Goal: Task Accomplishment & Management: Complete application form

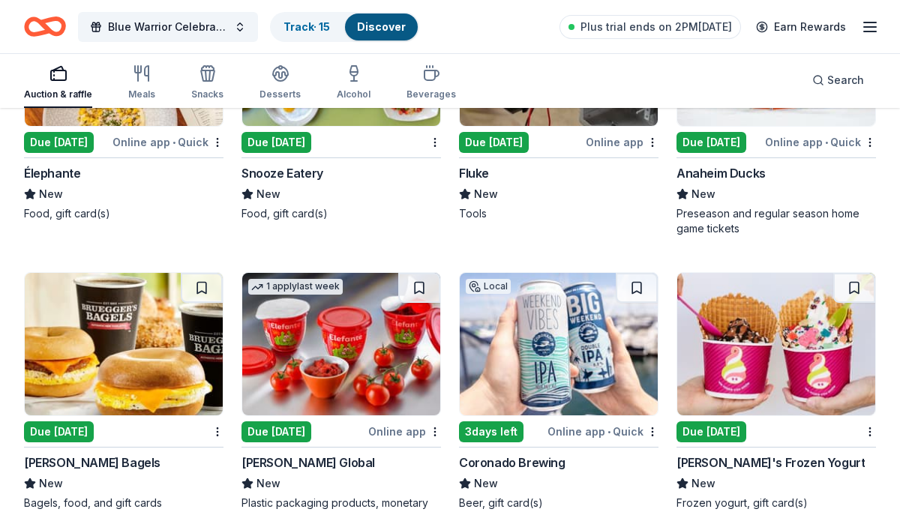
scroll to position [8000, 0]
click at [300, 25] on link "Track · 15" at bounding box center [306, 26] width 46 height 13
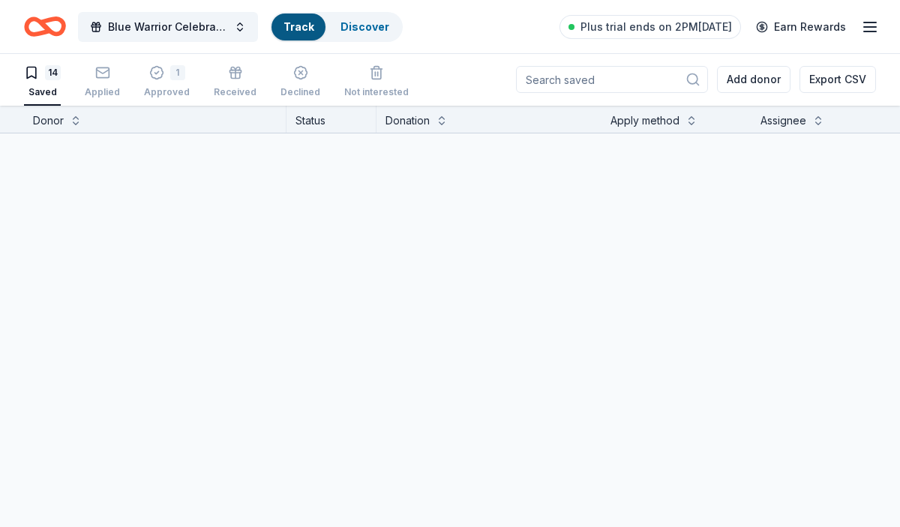
scroll to position [1, 0]
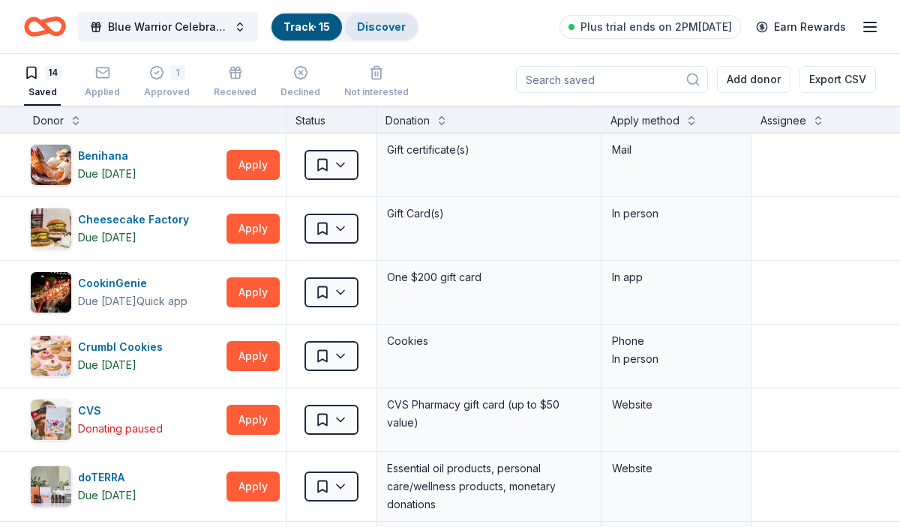
click at [376, 28] on link "Discover" at bounding box center [381, 26] width 49 height 13
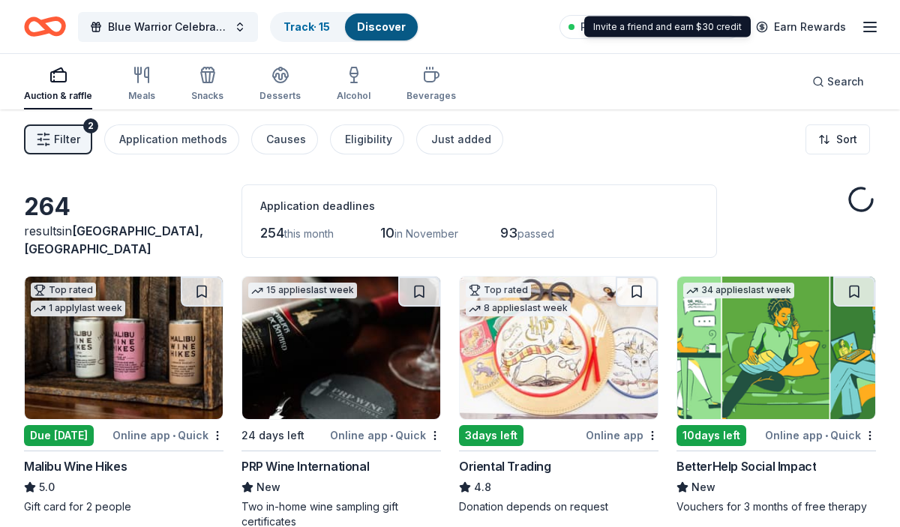
click at [867, 22] on line "button" at bounding box center [870, 22] width 12 height 0
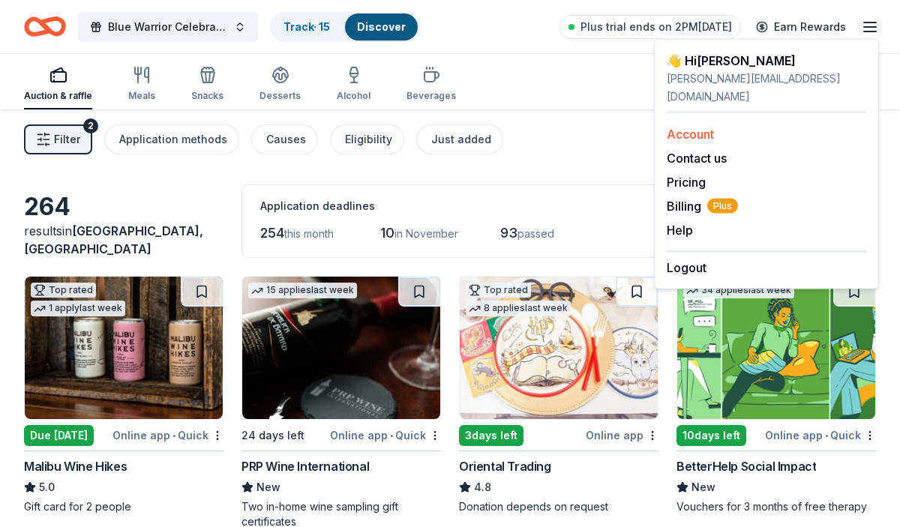
click at [705, 127] on link "Account" at bounding box center [689, 134] width 47 height 15
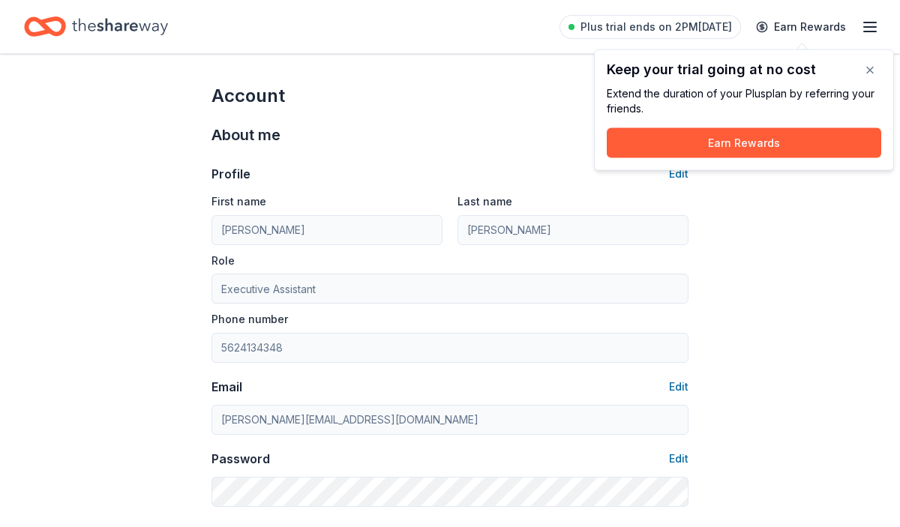
click at [547, 158] on div "Profile Edit First name Samantha Last name Nevarez Role Executive Assistant Pho…" at bounding box center [449, 327] width 477 height 360
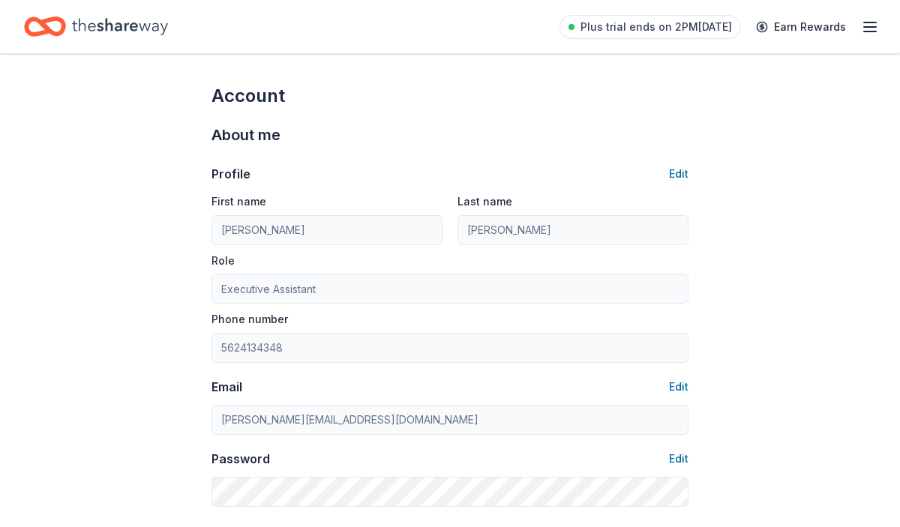
click at [97, 31] on icon "Home" at bounding box center [120, 26] width 96 height 31
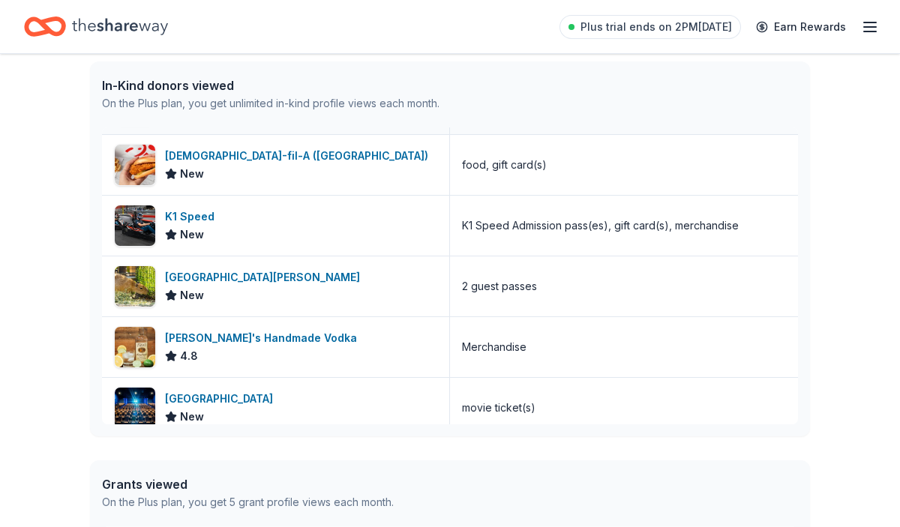
scroll to position [360, 0]
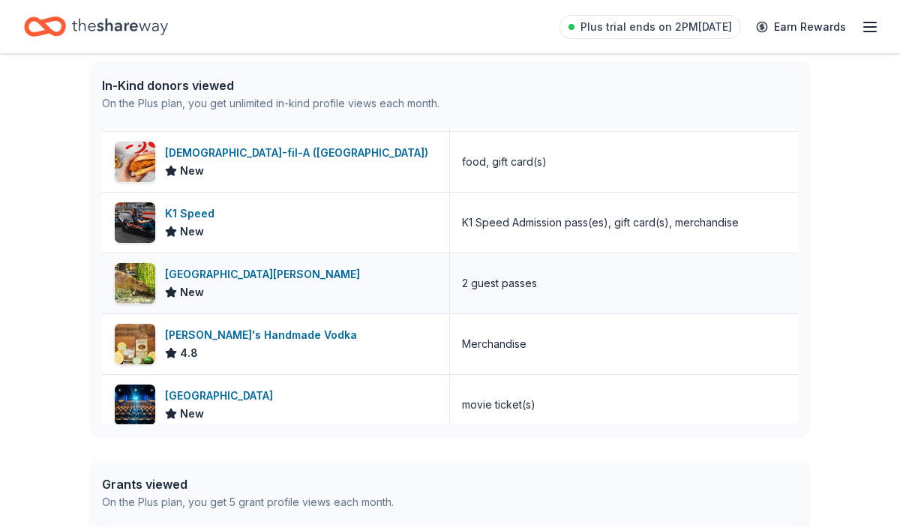
click at [235, 272] on div "[GEOGRAPHIC_DATA][PERSON_NAME]" at bounding box center [265, 274] width 201 height 18
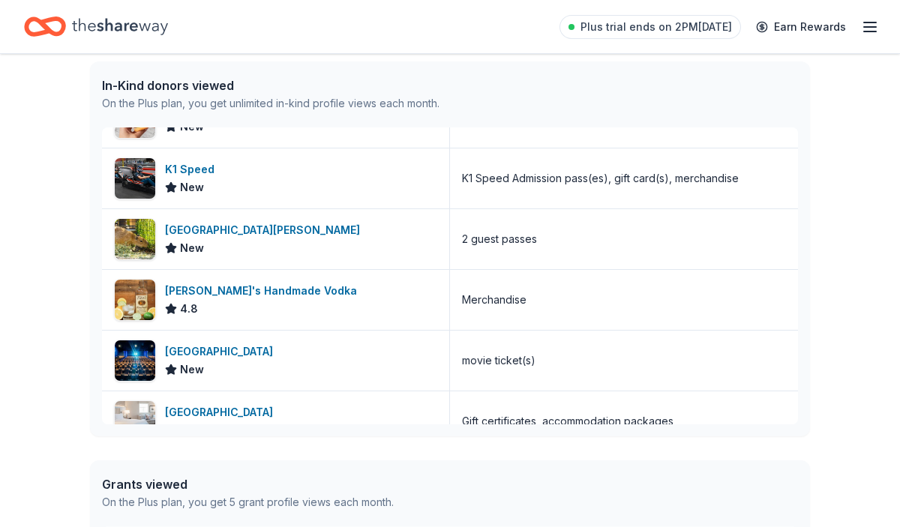
scroll to position [0, 0]
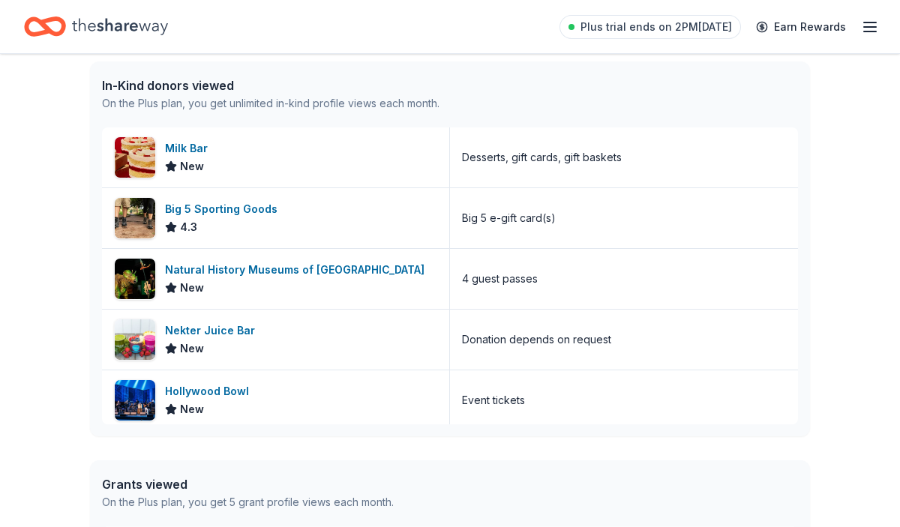
click at [76, 22] on icon "Home" at bounding box center [120, 26] width 96 height 31
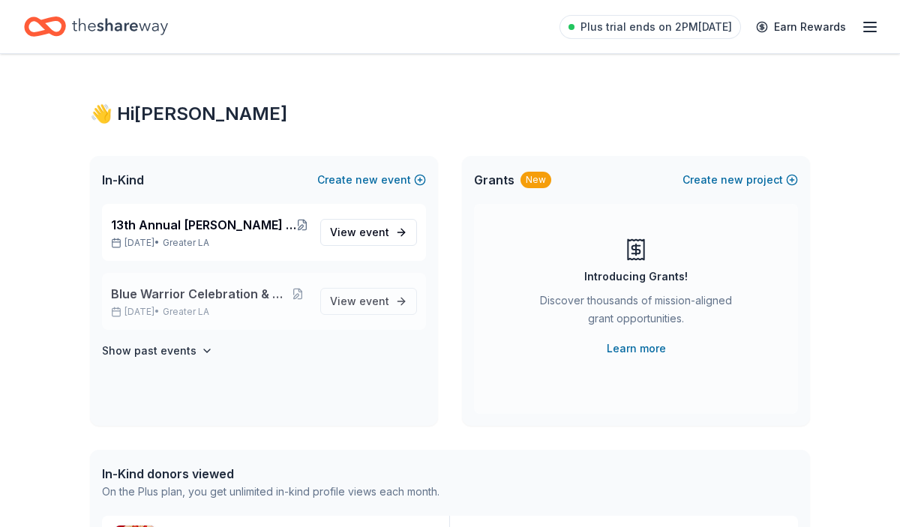
click at [241, 302] on span "Blue Warrior Celebration & Silent Auction" at bounding box center [198, 294] width 175 height 18
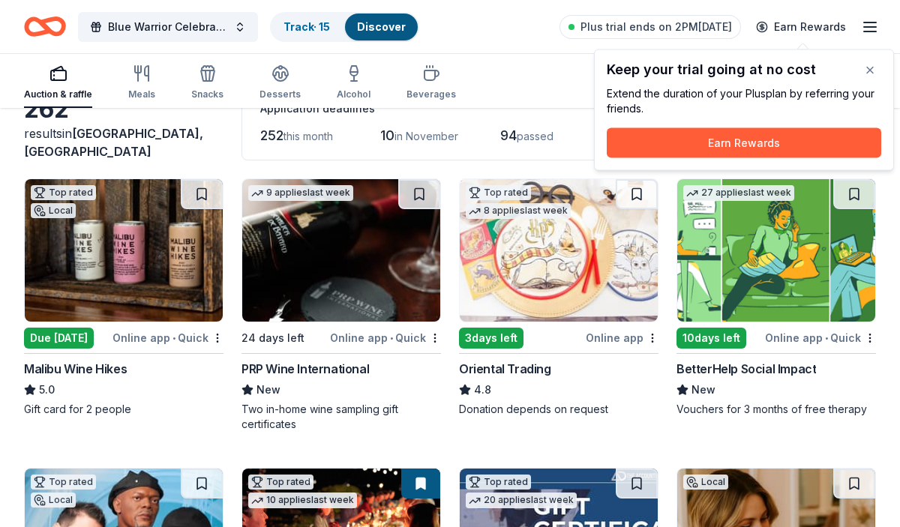
scroll to position [102, 0]
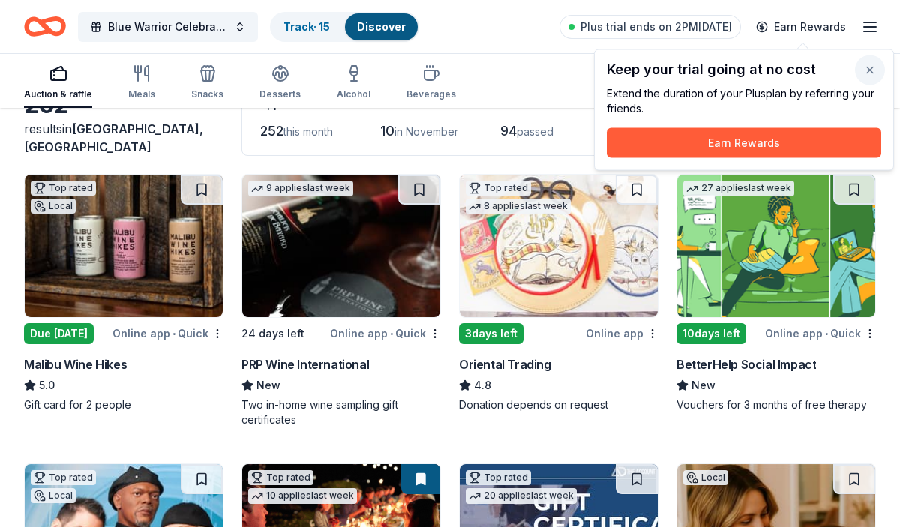
click at [866, 65] on button "button" at bounding box center [870, 70] width 30 height 30
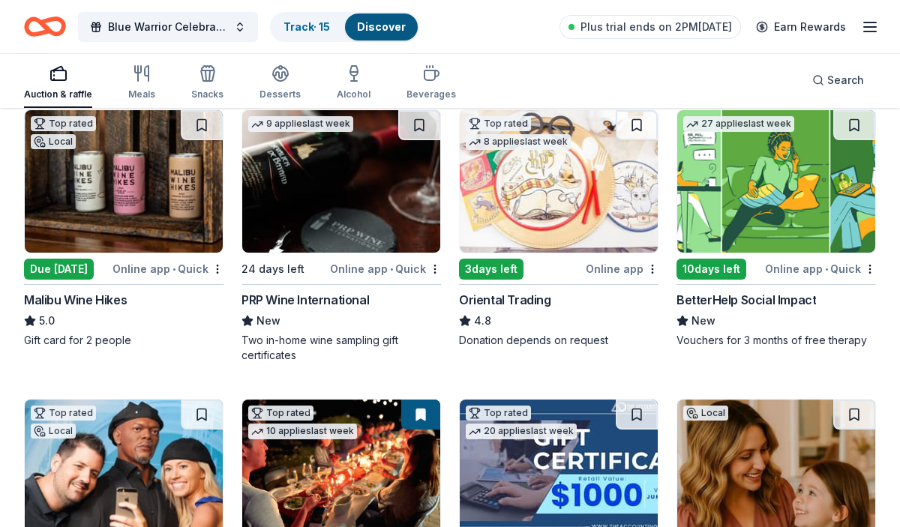
scroll to position [167, 0]
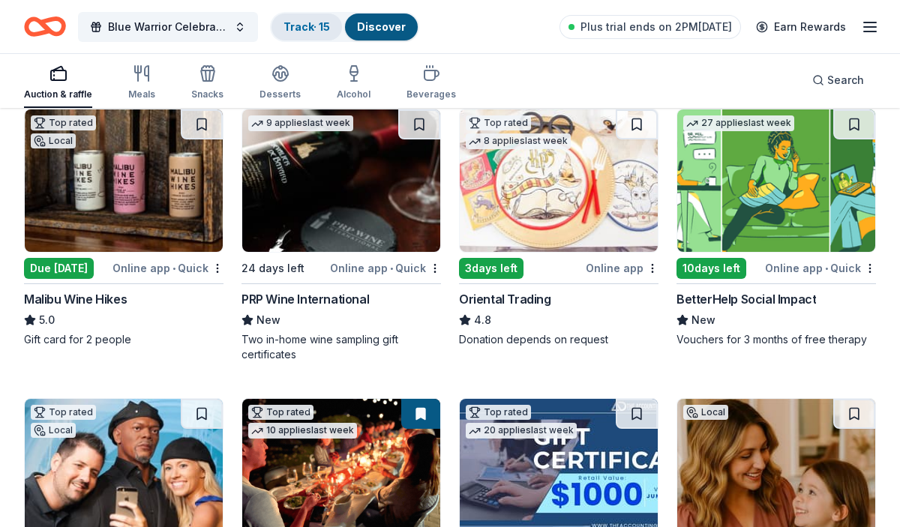
click at [296, 28] on link "Track · 15" at bounding box center [306, 26] width 46 height 13
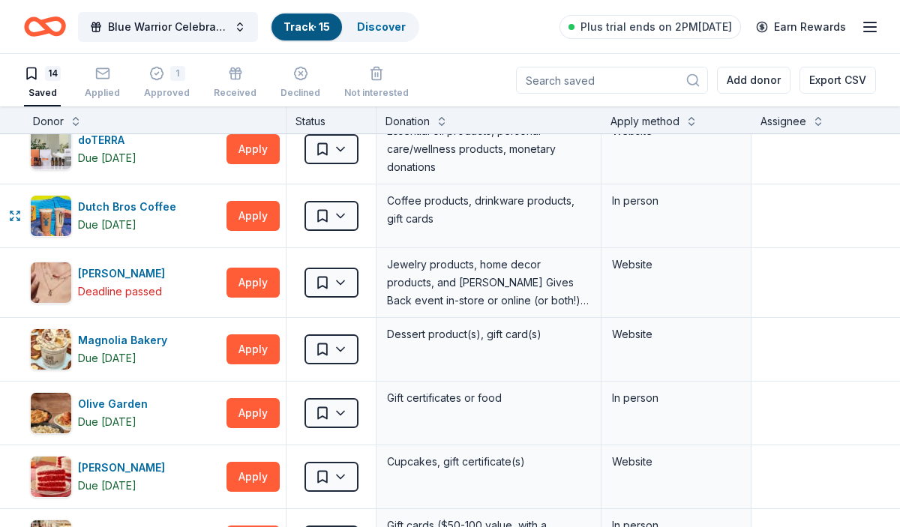
scroll to position [345, 0]
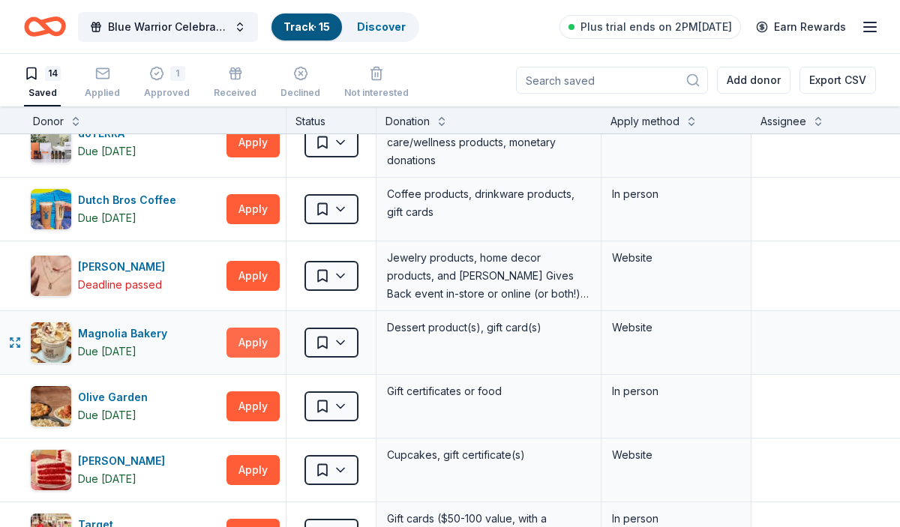
click at [268, 333] on button "Apply" at bounding box center [252, 343] width 53 height 30
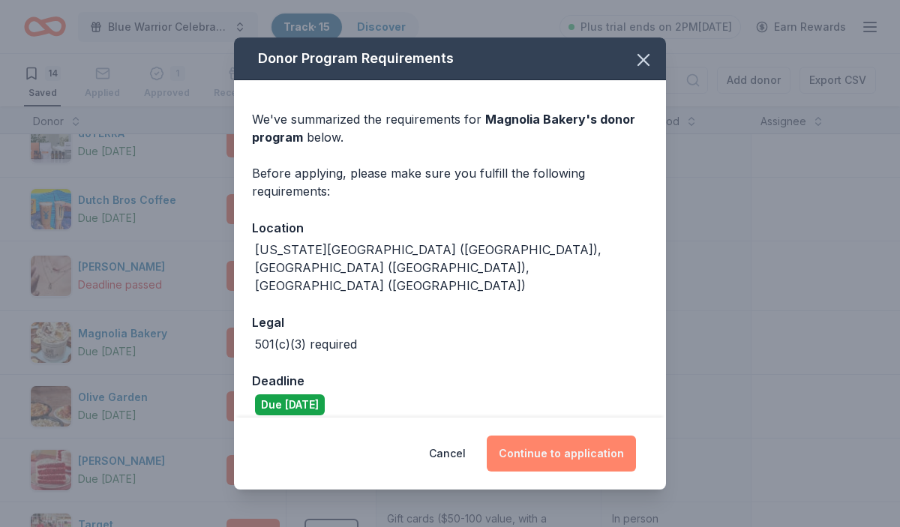
click at [537, 439] on button "Continue to application" at bounding box center [560, 454] width 149 height 36
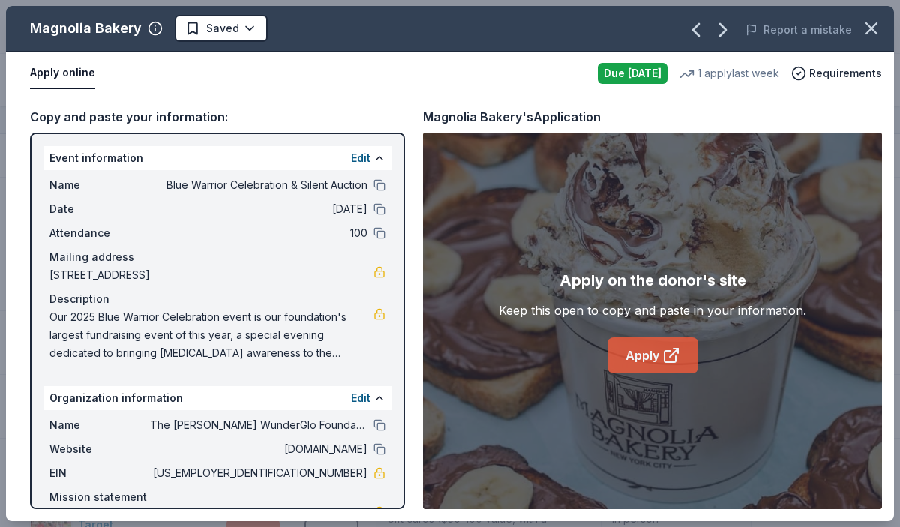
click at [618, 347] on link "Apply" at bounding box center [652, 355] width 91 height 36
click at [876, 31] on icon "button" at bounding box center [871, 28] width 21 height 21
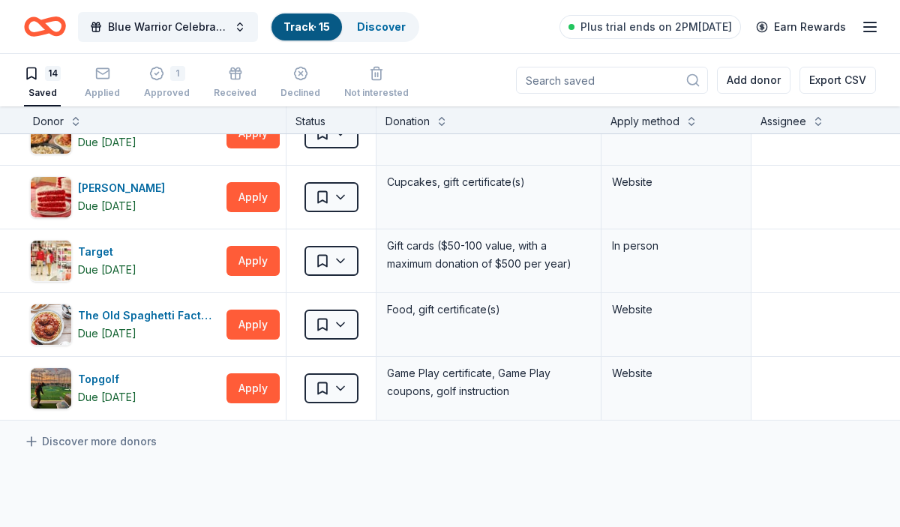
scroll to position [619, 0]
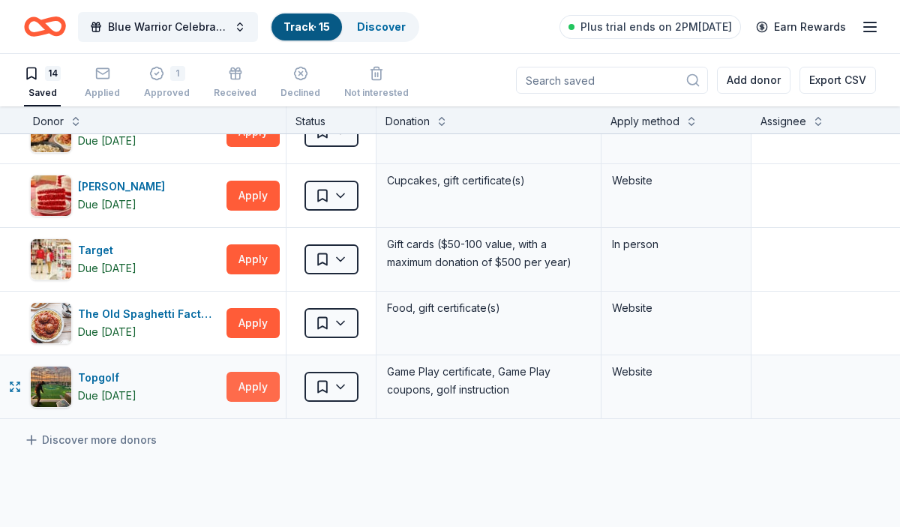
click at [256, 381] on button "Apply" at bounding box center [252, 387] width 53 height 30
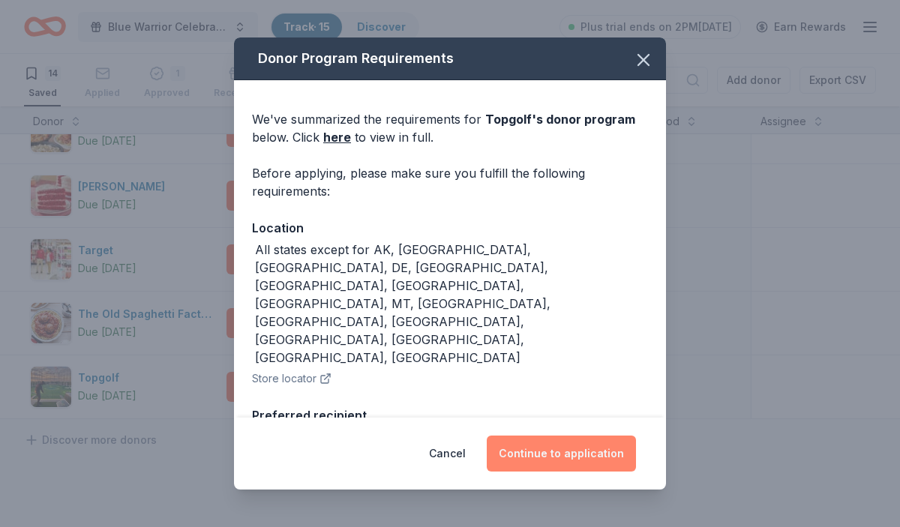
click at [542, 445] on button "Continue to application" at bounding box center [560, 454] width 149 height 36
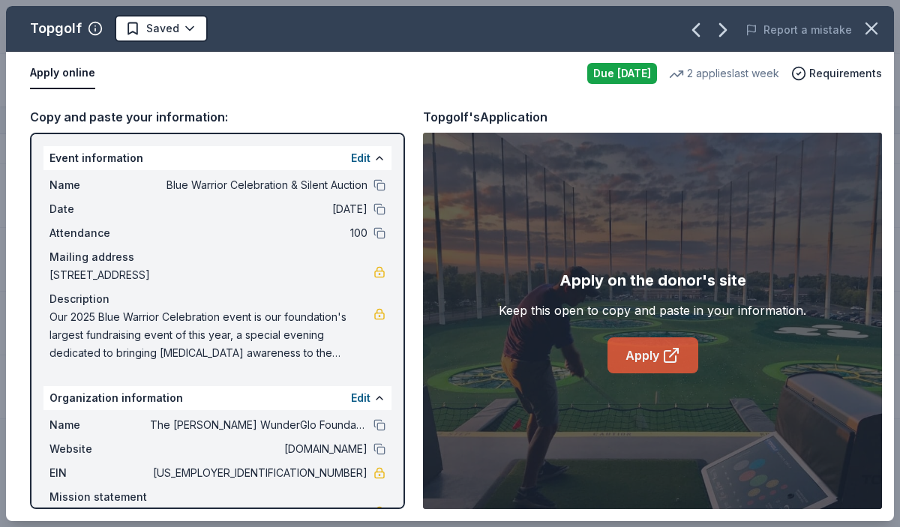
click at [633, 356] on link "Apply" at bounding box center [652, 355] width 91 height 36
click at [879, 23] on icon "button" at bounding box center [871, 28] width 21 height 21
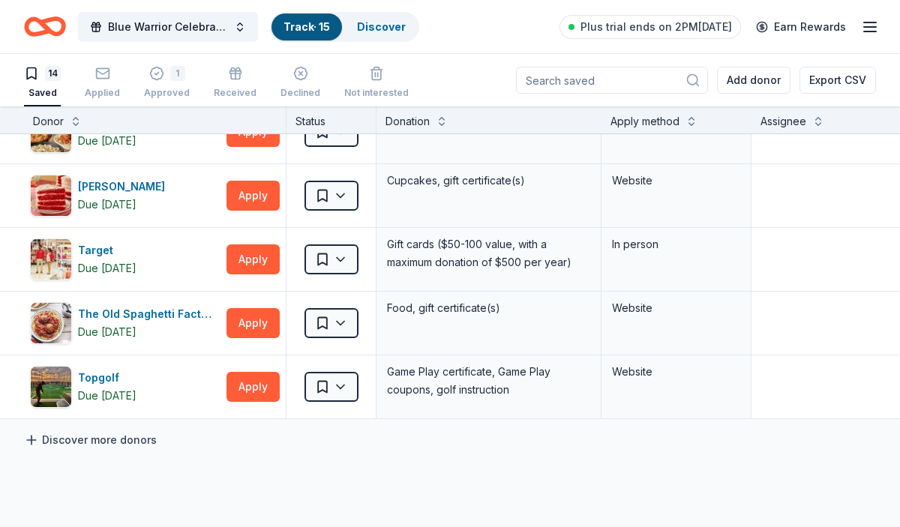
click at [116, 434] on link "Discover more donors" at bounding box center [90, 440] width 133 height 18
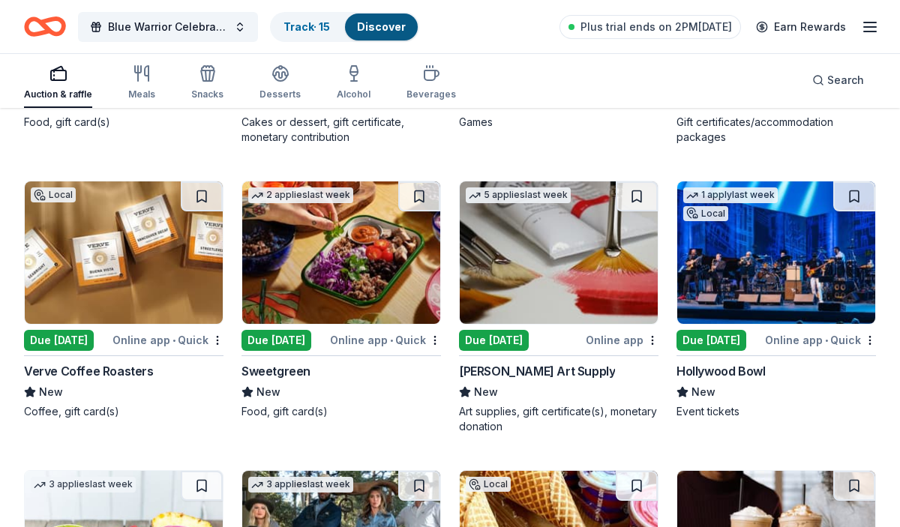
scroll to position [5000, 0]
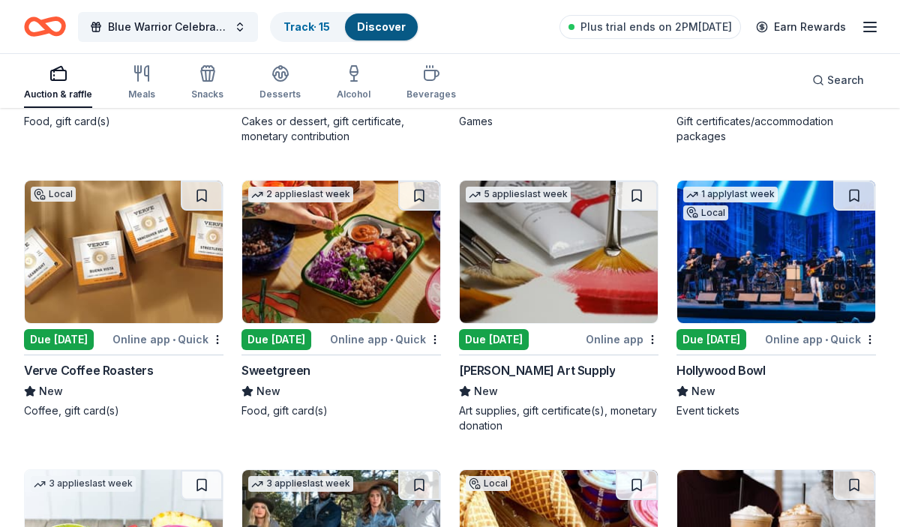
click at [399, 246] on img at bounding box center [341, 252] width 198 height 142
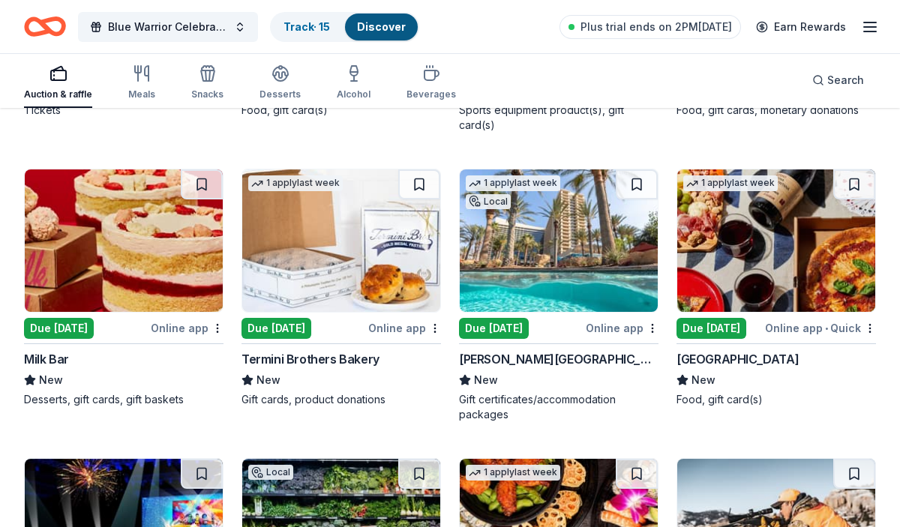
scroll to position [7001, 0]
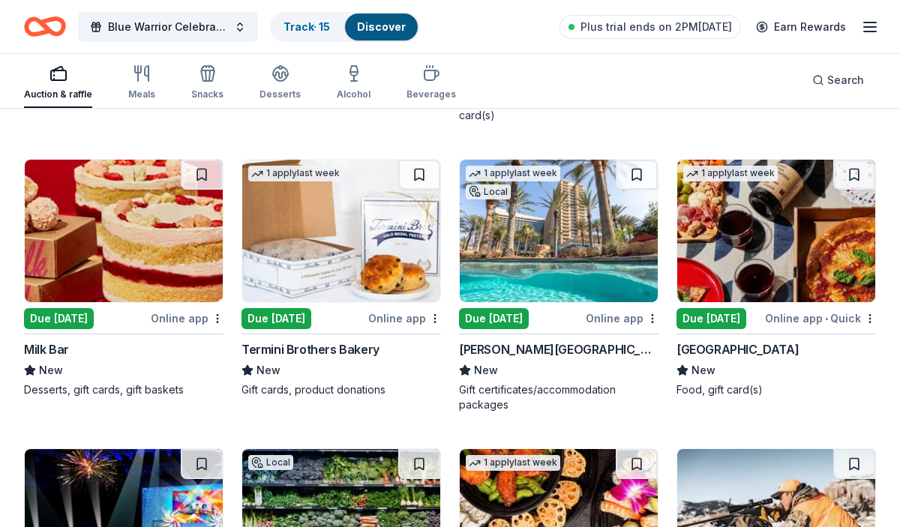
click at [817, 232] on img at bounding box center [776, 231] width 198 height 142
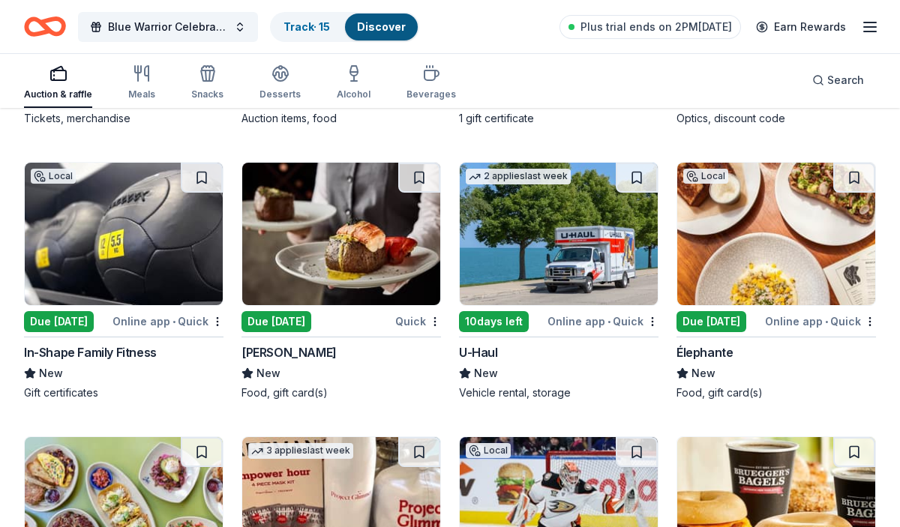
scroll to position [7569, 0]
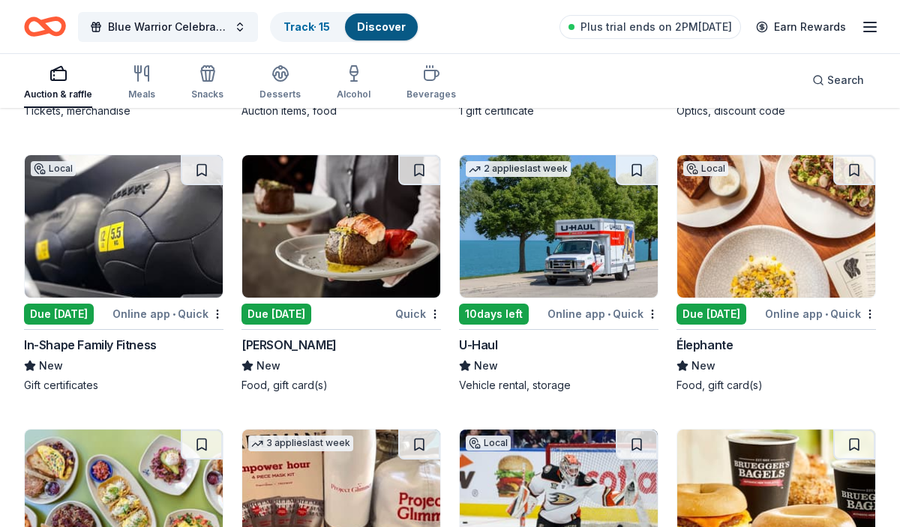
click at [404, 237] on img at bounding box center [341, 226] width 198 height 142
click at [771, 250] on img at bounding box center [776, 226] width 198 height 142
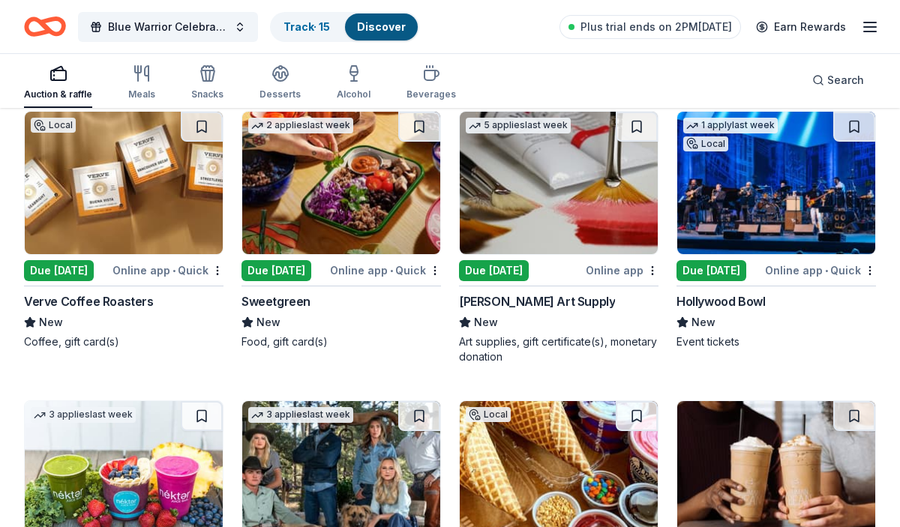
scroll to position [5064, 0]
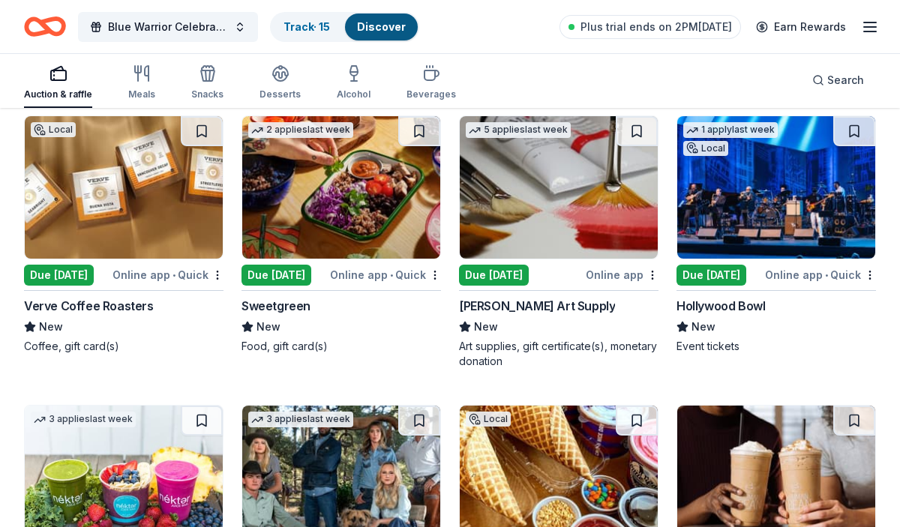
click at [378, 175] on img at bounding box center [341, 187] width 198 height 142
click at [285, 234] on img at bounding box center [341, 187] width 198 height 142
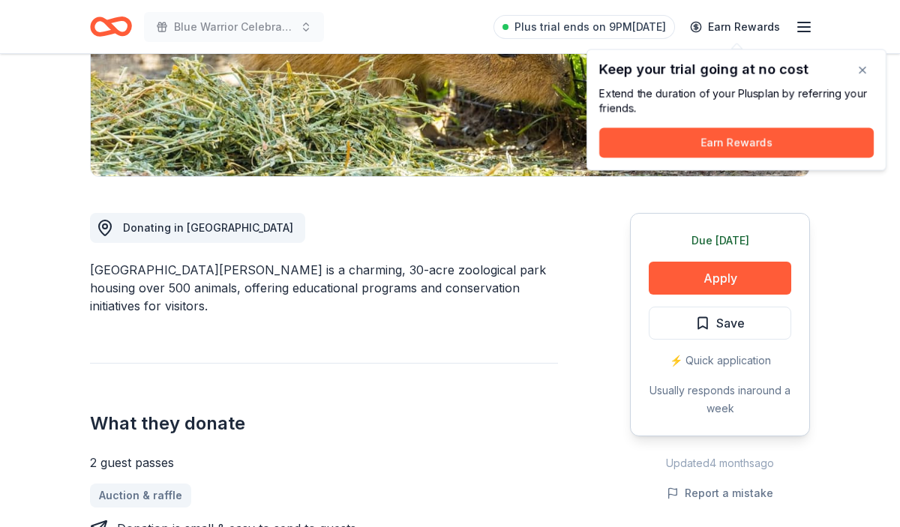
scroll to position [297, 0]
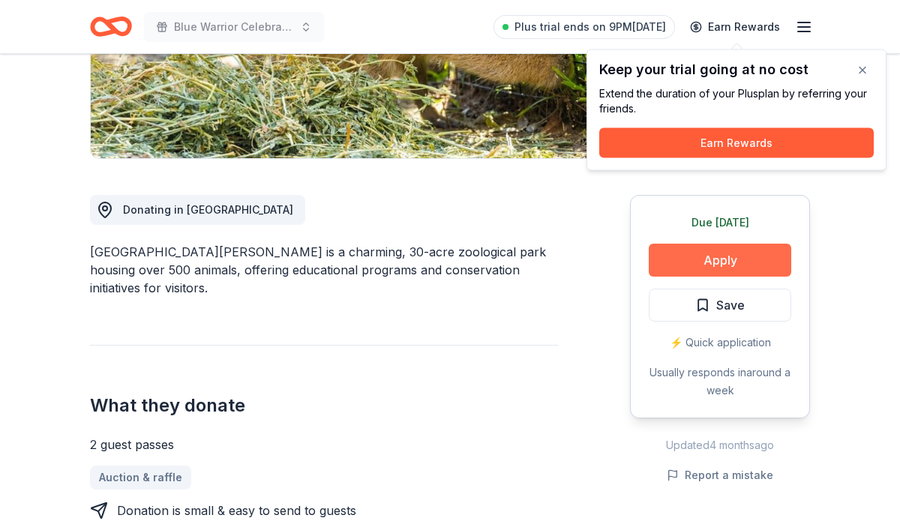
click at [657, 266] on button "Apply" at bounding box center [719, 260] width 142 height 33
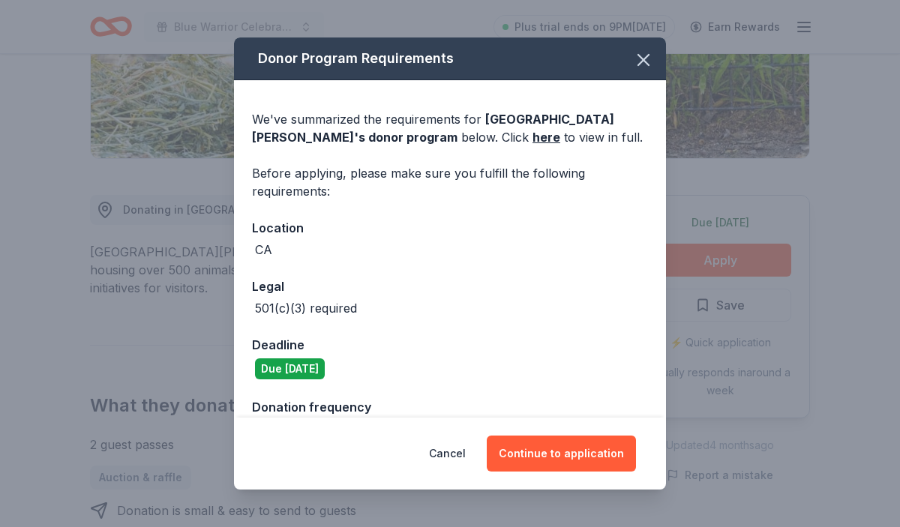
scroll to position [37, 0]
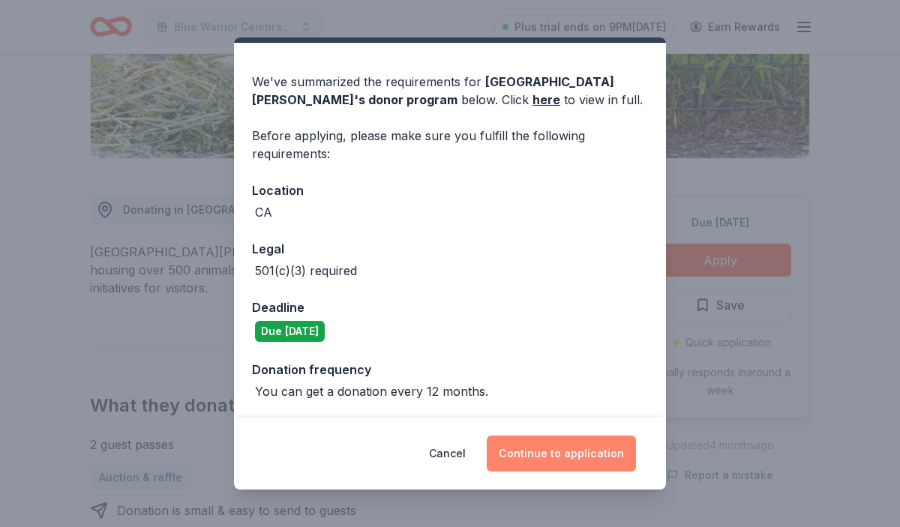
click at [562, 461] on button "Continue to application" at bounding box center [560, 454] width 149 height 36
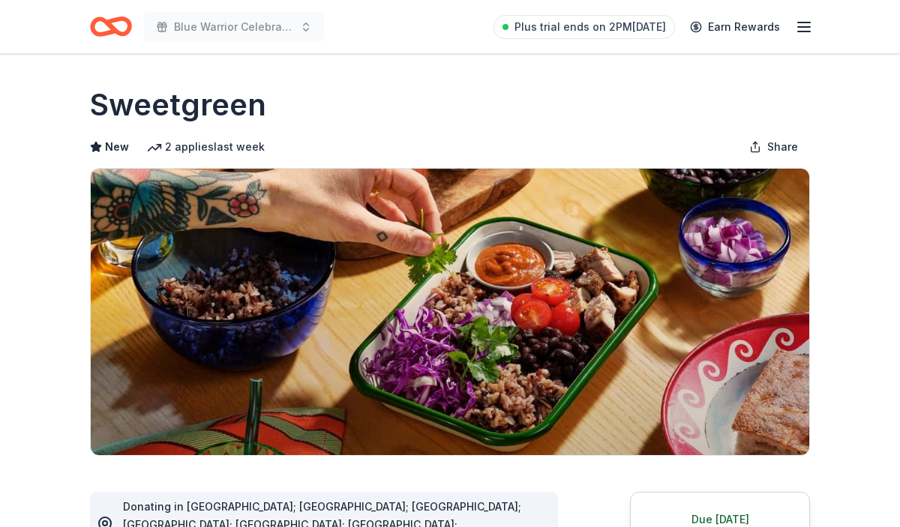
scroll to position [247, 0]
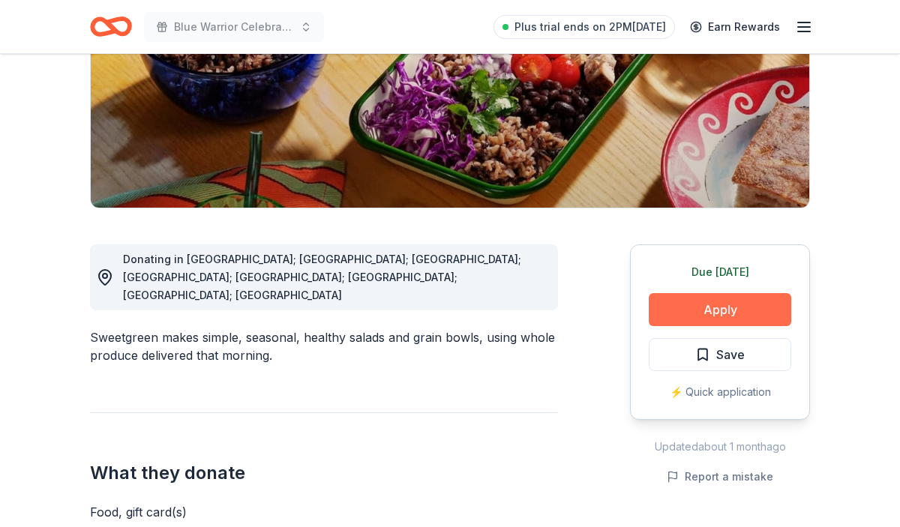
click at [674, 317] on button "Apply" at bounding box center [719, 309] width 142 height 33
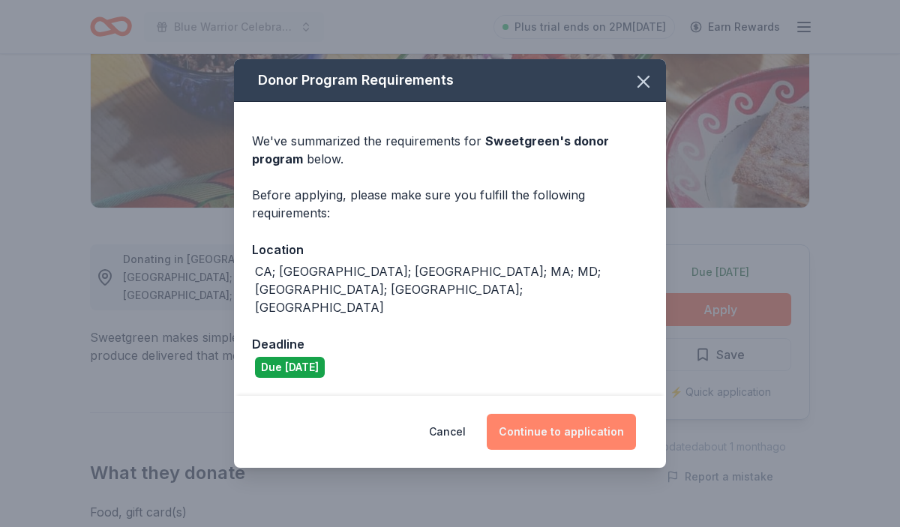
click at [554, 414] on button "Continue to application" at bounding box center [560, 432] width 149 height 36
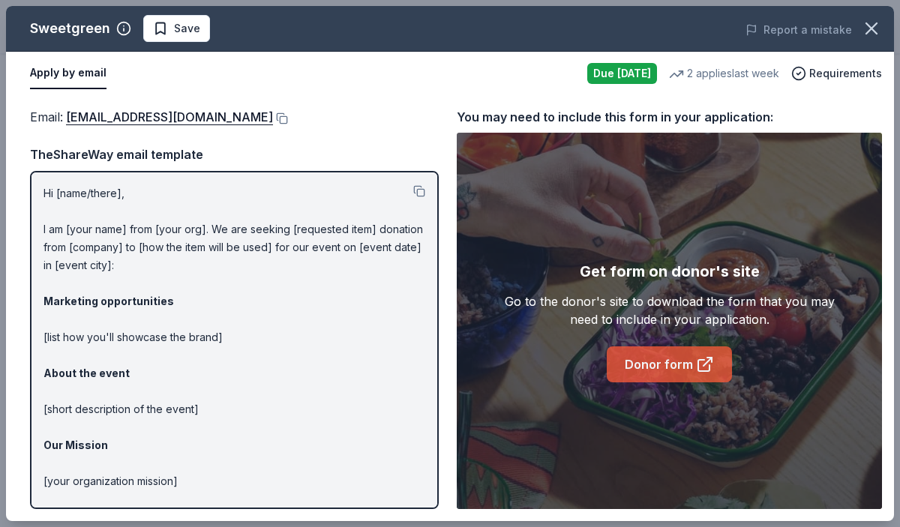
click at [626, 365] on link "Donor form" at bounding box center [668, 364] width 125 height 36
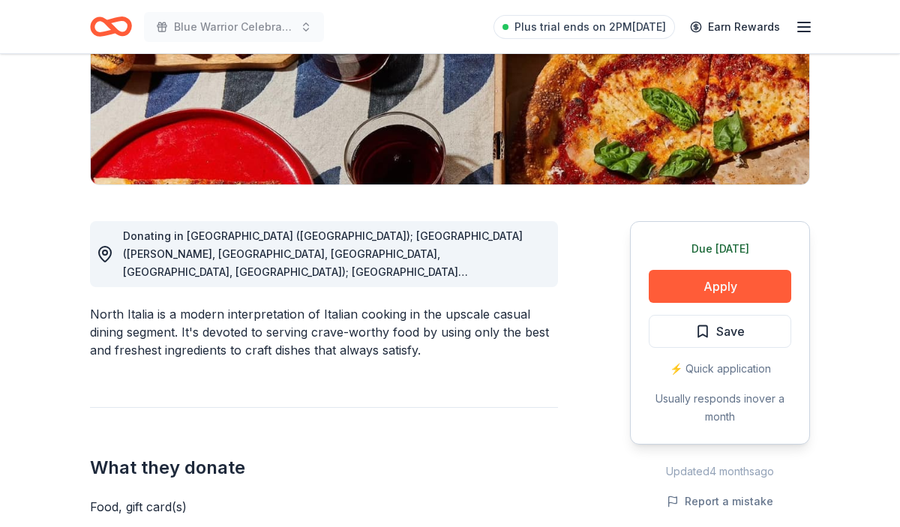
scroll to position [271, 0]
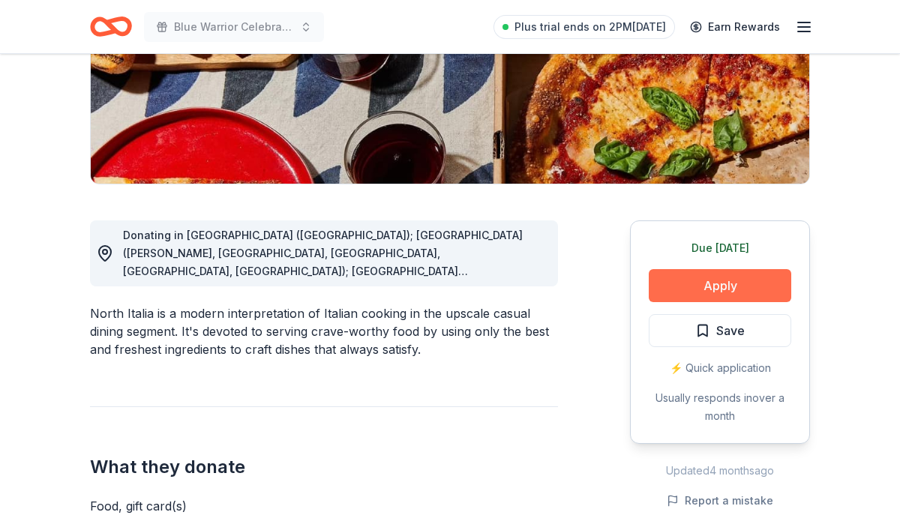
click at [772, 284] on button "Apply" at bounding box center [719, 285] width 142 height 33
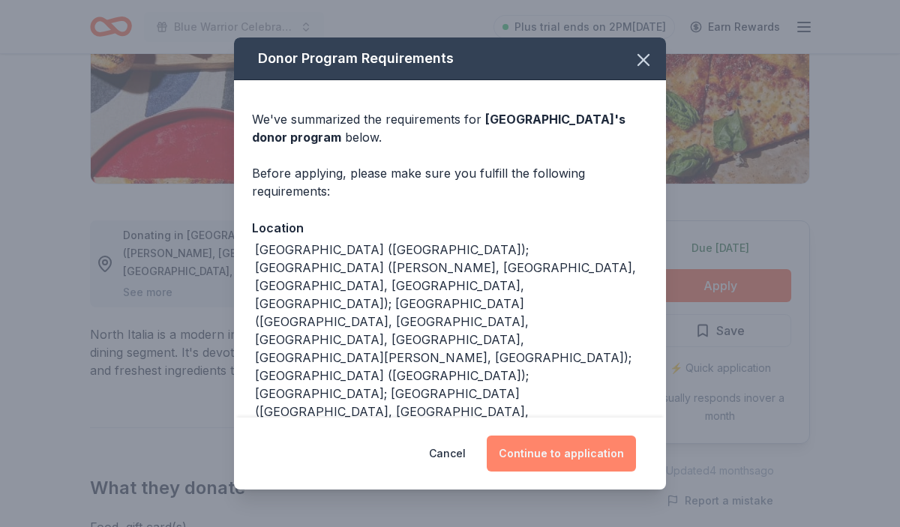
click at [543, 447] on button "Continue to application" at bounding box center [560, 454] width 149 height 36
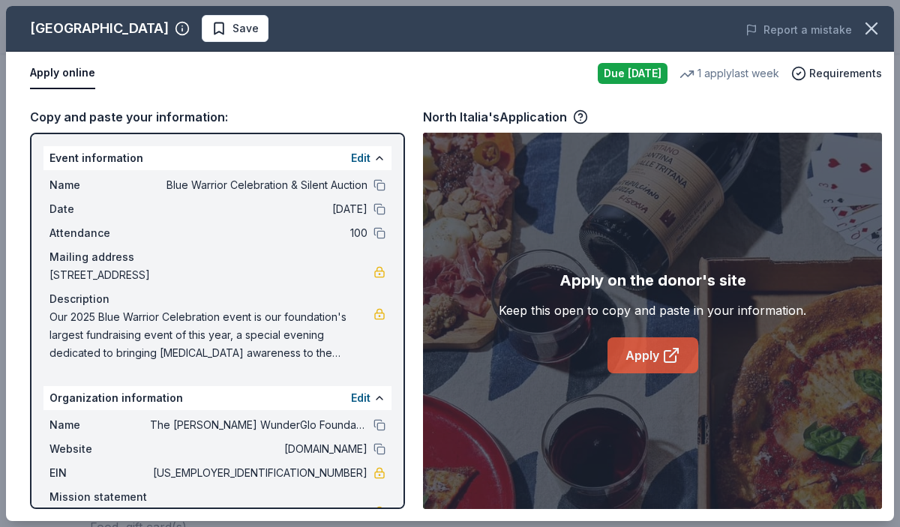
click at [666, 355] on icon at bounding box center [671, 355] width 18 height 18
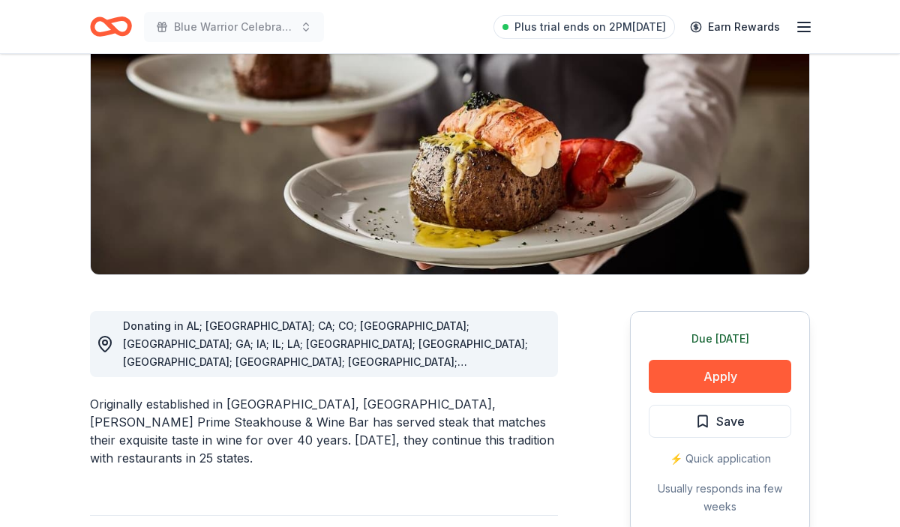
scroll to position [52, 0]
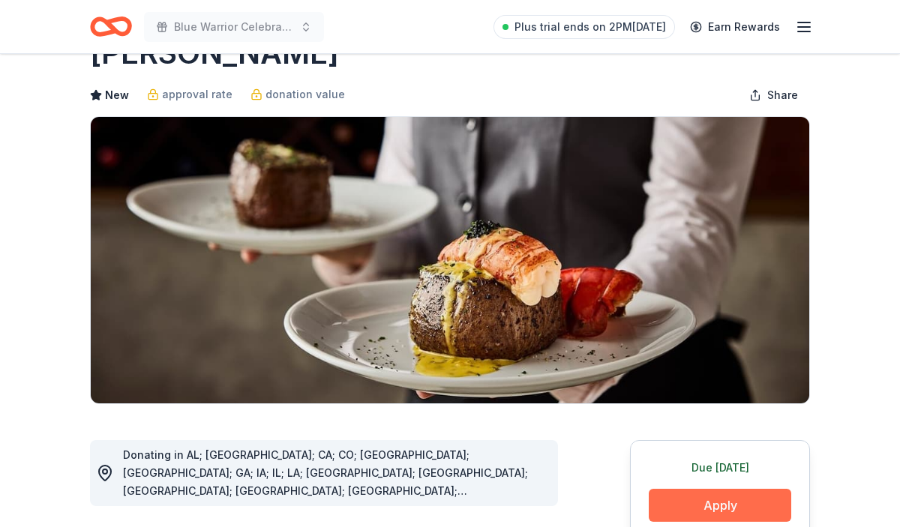
click at [666, 507] on button "Apply" at bounding box center [719, 505] width 142 height 33
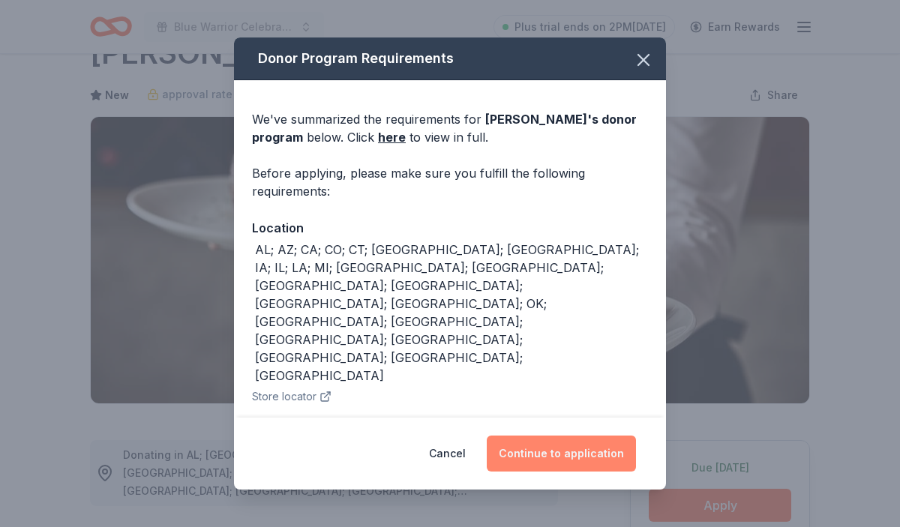
click at [554, 450] on button "Continue to application" at bounding box center [560, 454] width 149 height 36
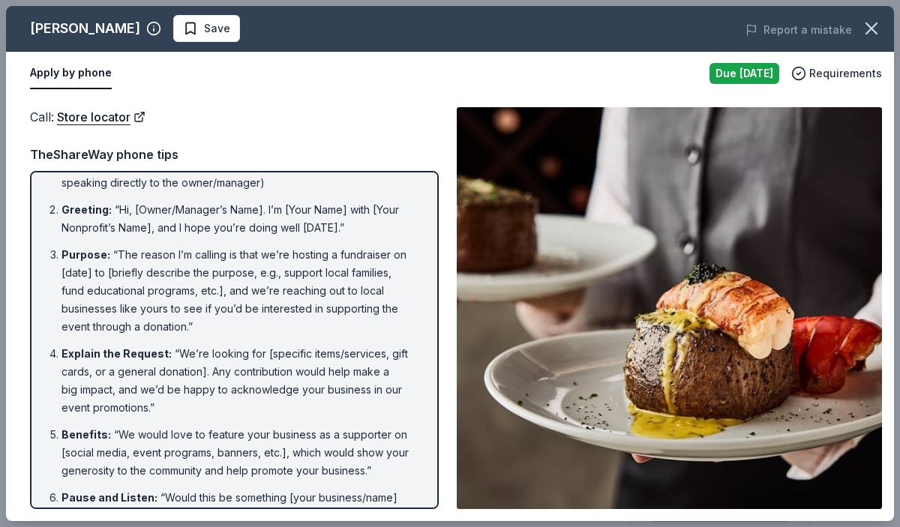
scroll to position [0, 0]
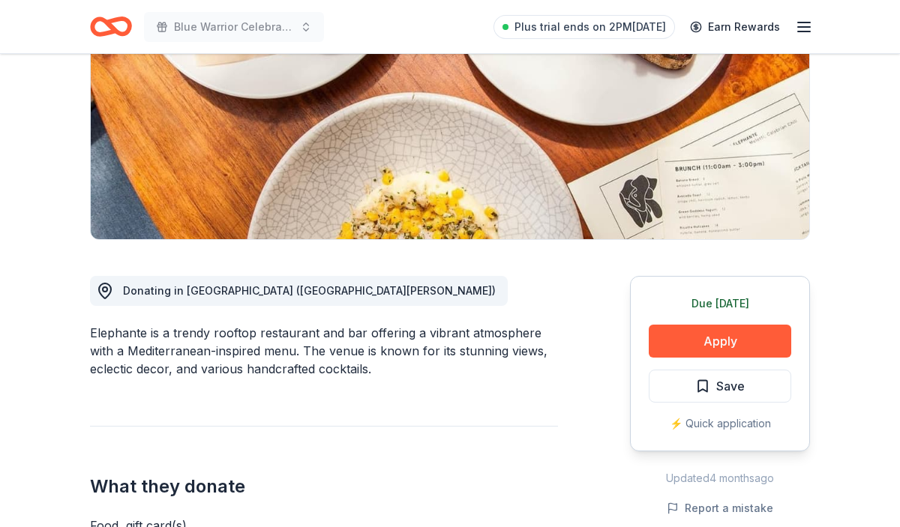
scroll to position [229, 0]
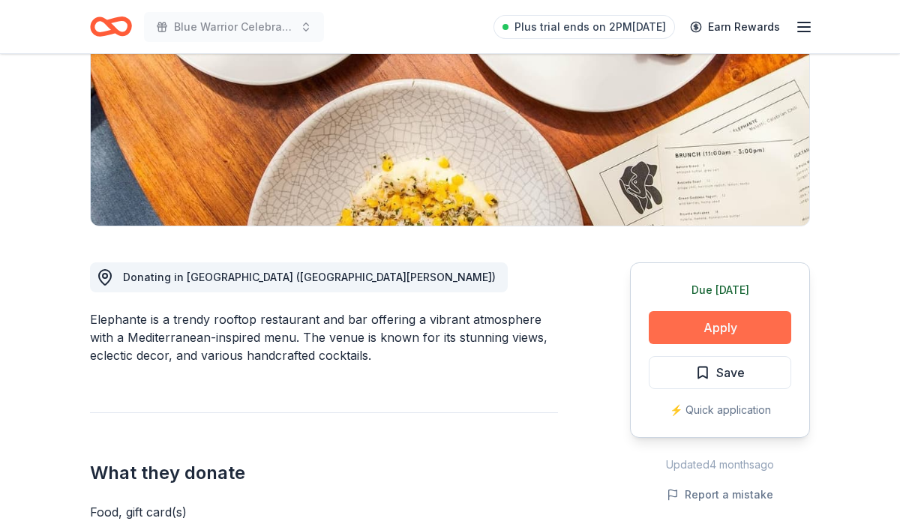
click at [701, 327] on button "Apply" at bounding box center [719, 327] width 142 height 33
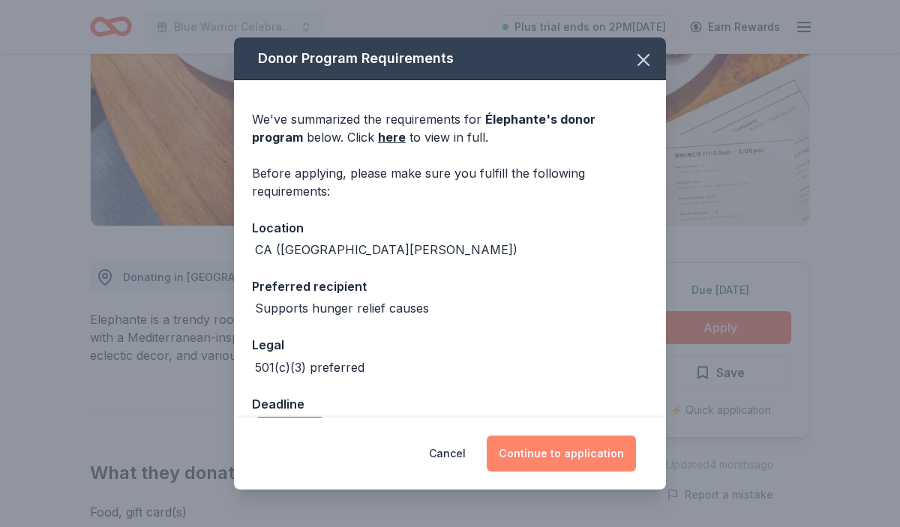
click at [549, 457] on button "Continue to application" at bounding box center [560, 454] width 149 height 36
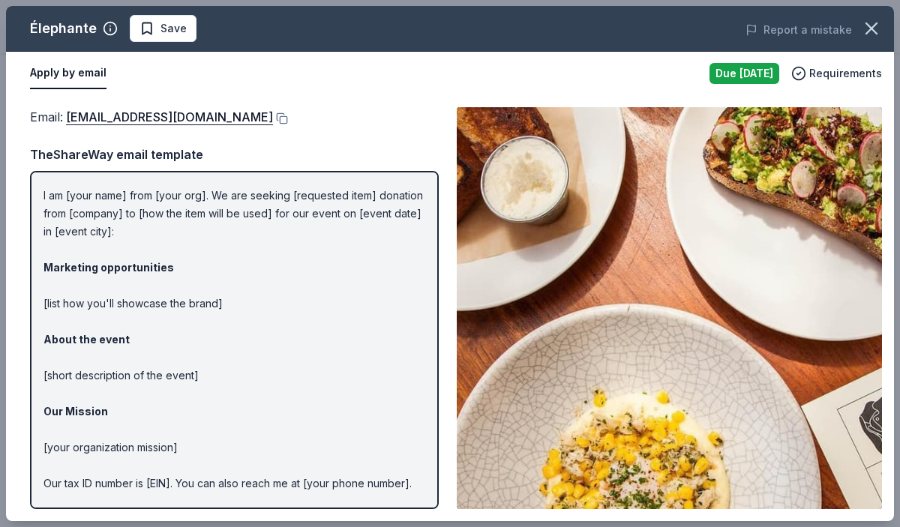
scroll to position [0, 0]
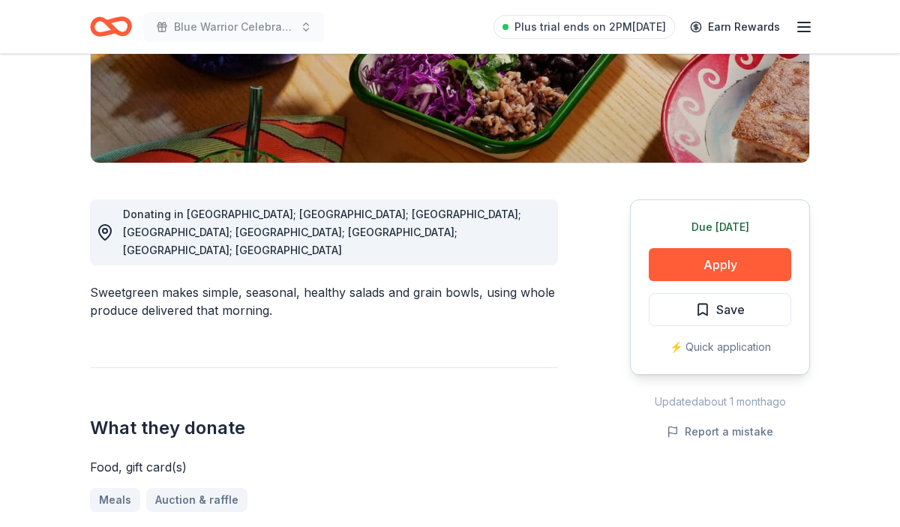
scroll to position [299, 0]
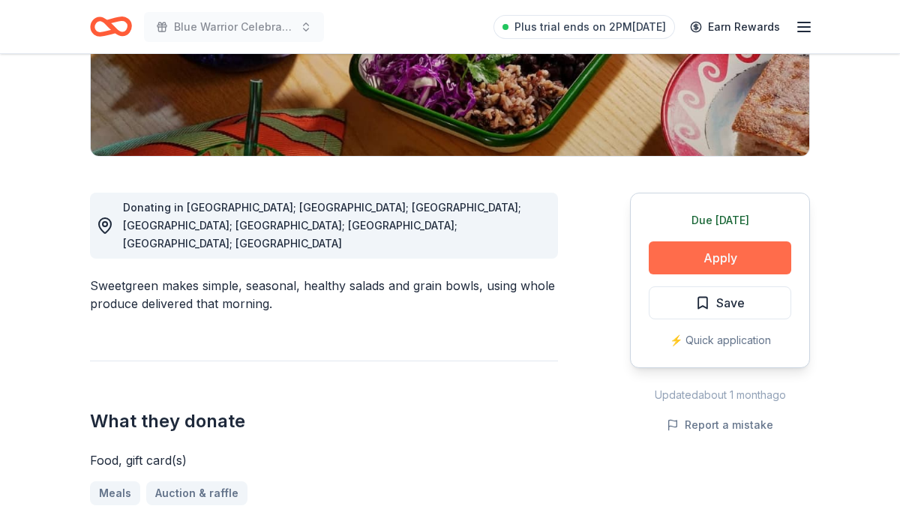
click at [665, 250] on button "Apply" at bounding box center [719, 257] width 142 height 33
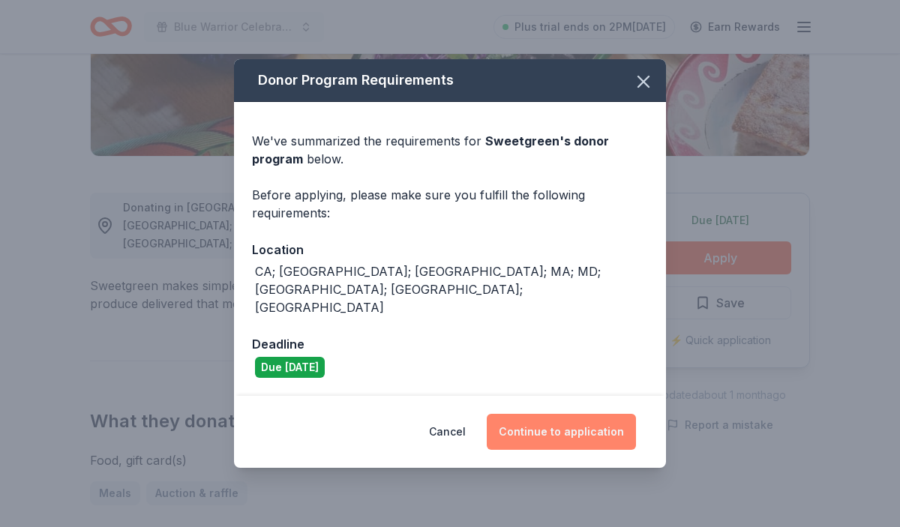
click at [584, 414] on button "Continue to application" at bounding box center [560, 432] width 149 height 36
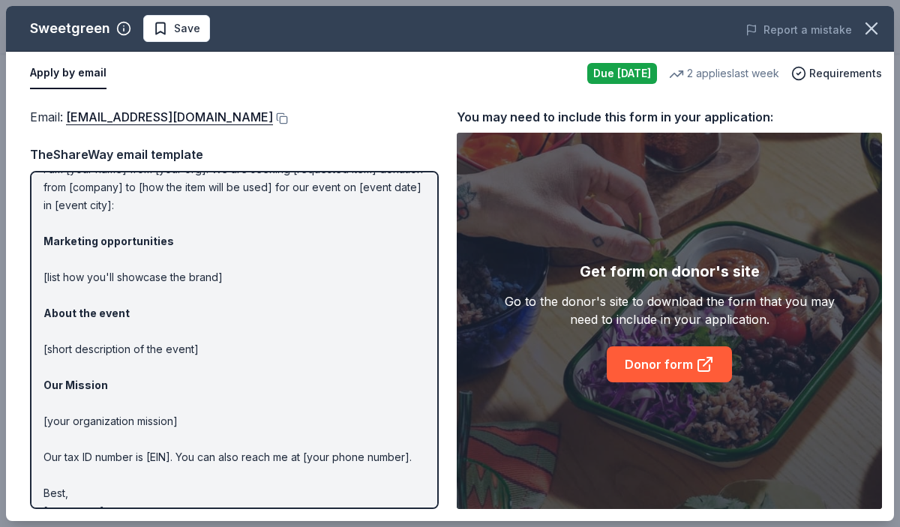
scroll to position [85, 0]
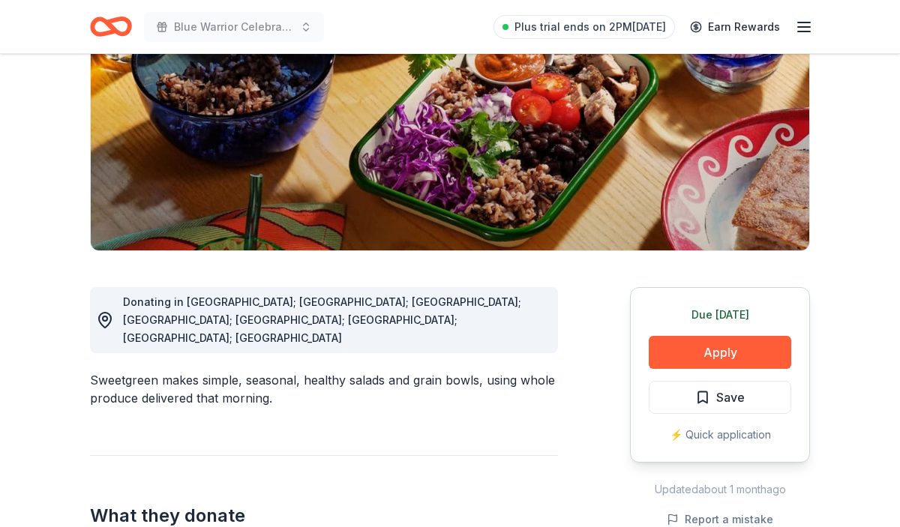
scroll to position [227, 0]
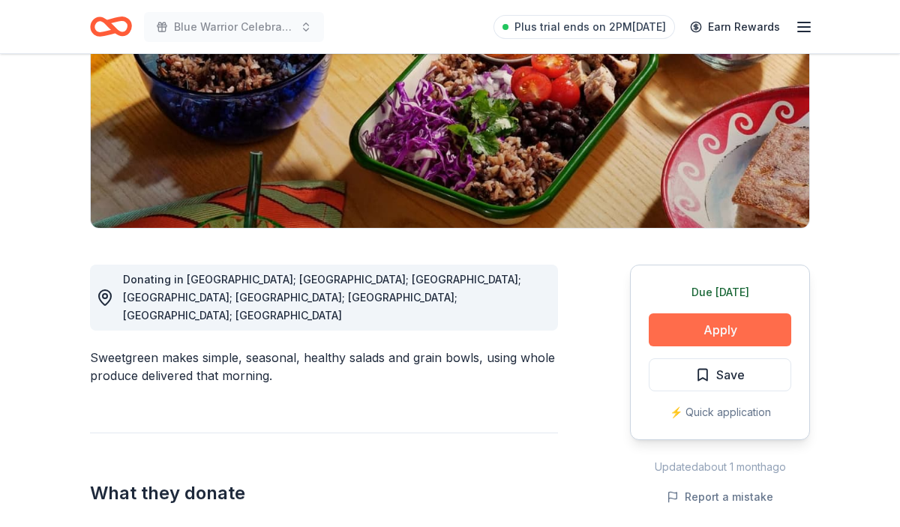
click at [717, 337] on button "Apply" at bounding box center [719, 329] width 142 height 33
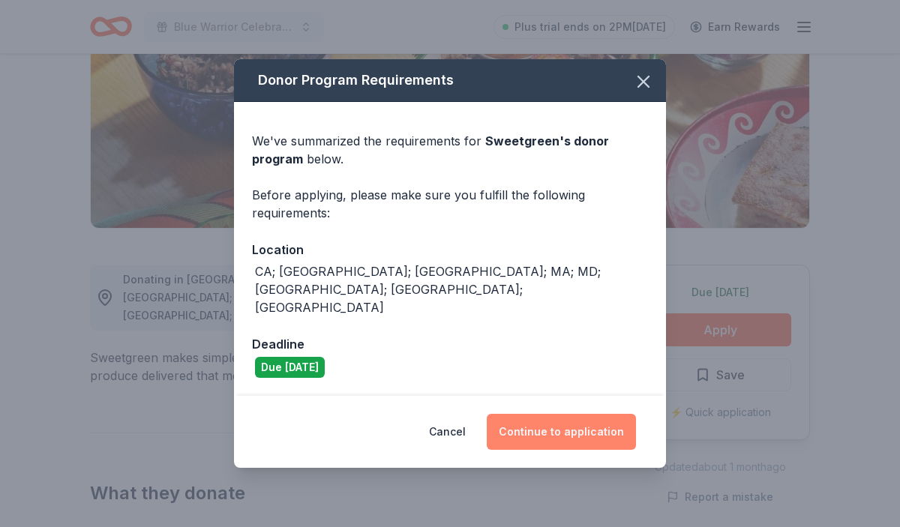
click at [603, 415] on button "Continue to application" at bounding box center [560, 432] width 149 height 36
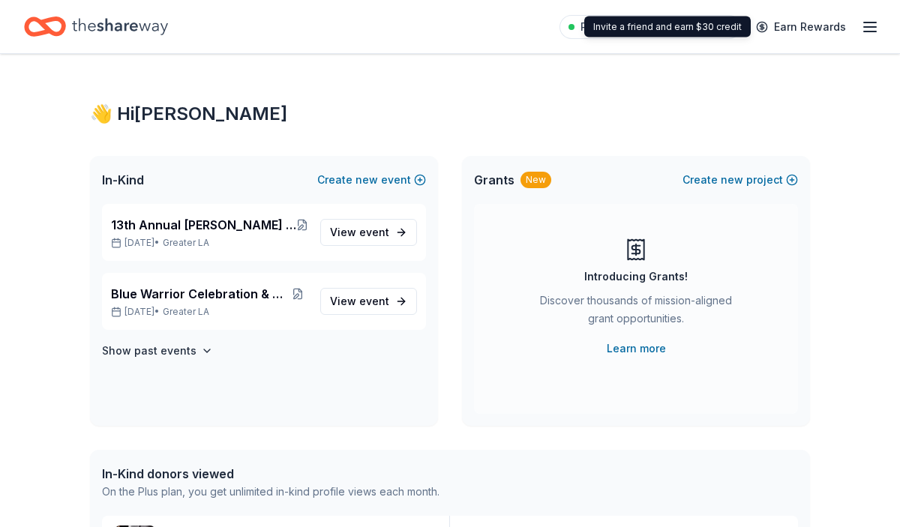
click at [697, 24] on div "Invite a friend and earn $30 credit Invite a friend and earn $30 credit" at bounding box center [667, 26] width 166 height 21
click at [611, 25] on span "Plus trial ends on 9PM[DATE]" at bounding box center [655, 27] width 151 height 18
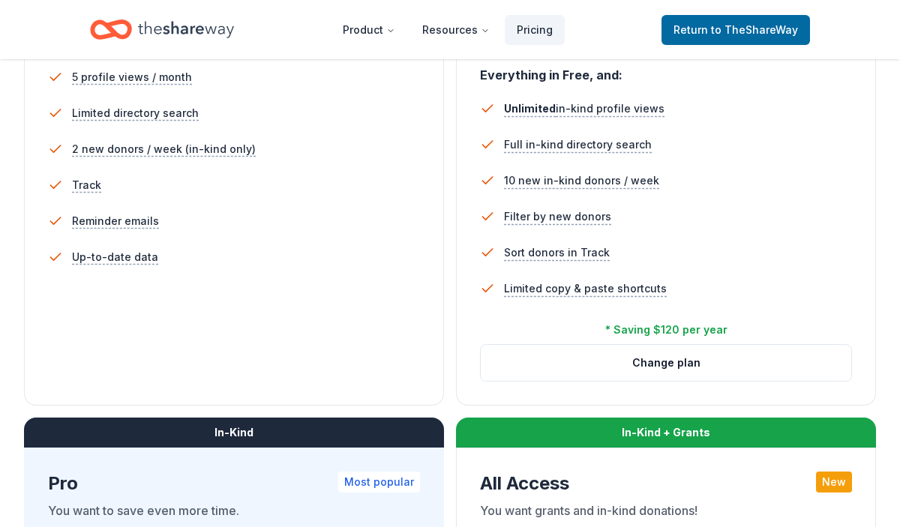
scroll to position [457, 0]
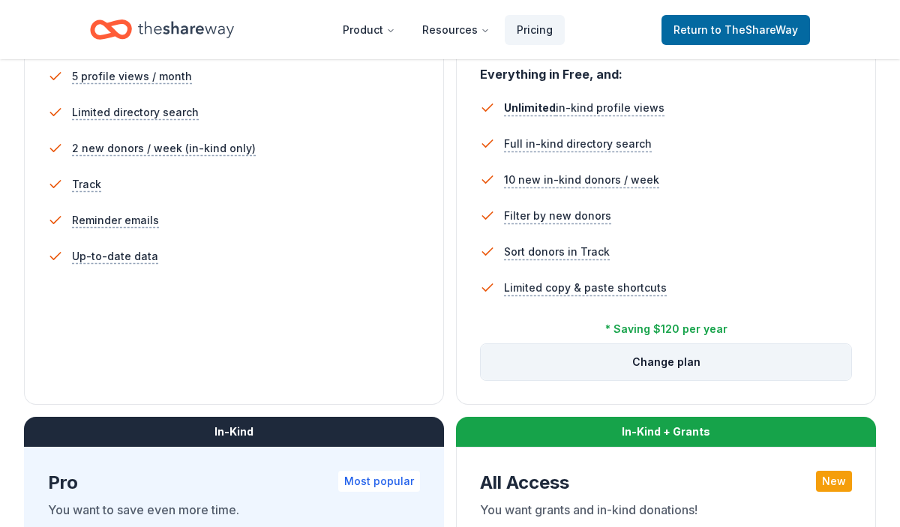
click at [650, 358] on button "Change plan" at bounding box center [665, 362] width 370 height 36
